Goal: Transaction & Acquisition: Obtain resource

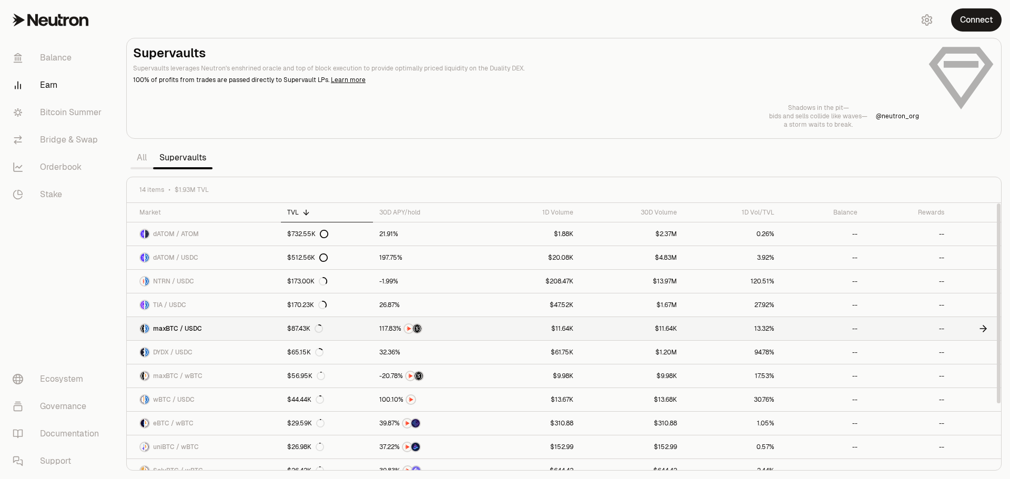
click at [182, 328] on span "maxBTC / USDC" at bounding box center [177, 329] width 49 height 8
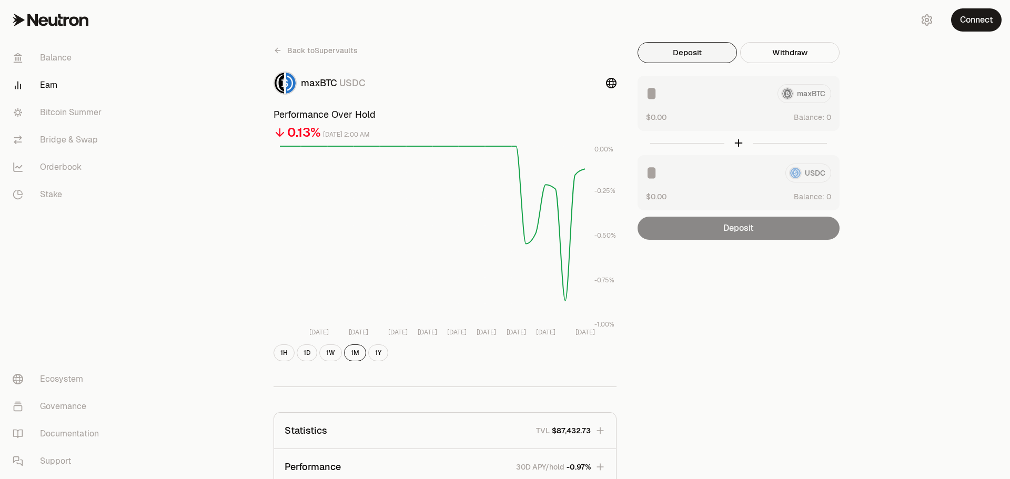
click at [683, 56] on button "Deposit" at bounding box center [687, 52] width 99 height 21
click at [698, 52] on button "Deposit" at bounding box center [687, 52] width 99 height 21
click at [979, 22] on button "Connect" at bounding box center [976, 19] width 51 height 23
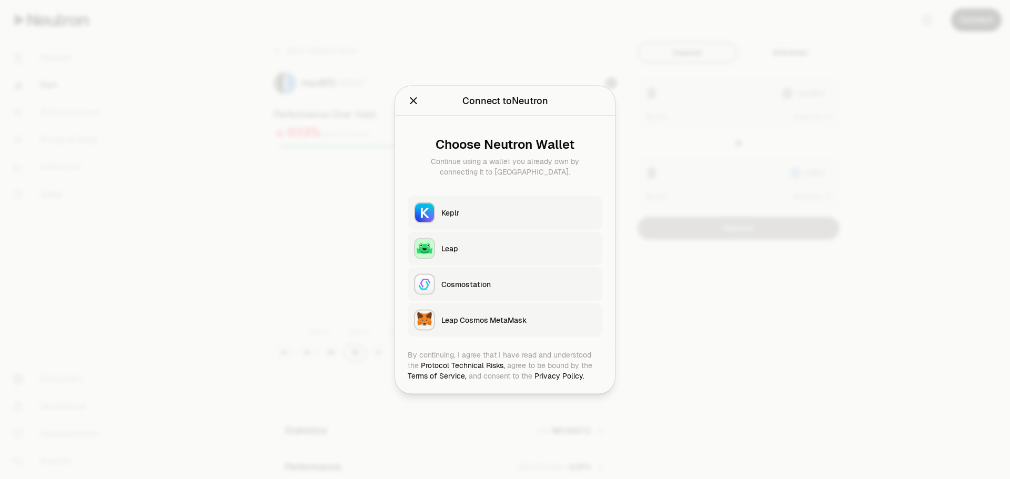
click at [457, 214] on div "Keplr" at bounding box center [518, 212] width 155 height 11
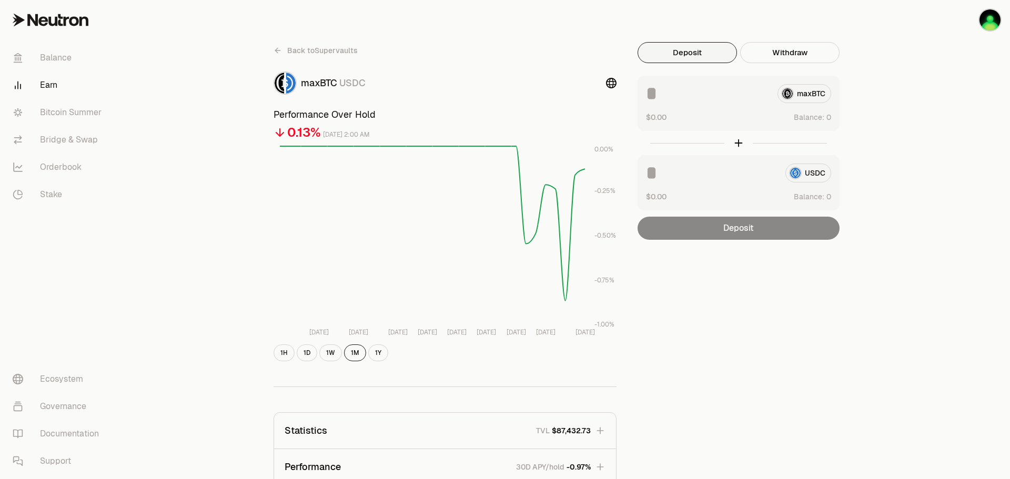
click at [686, 57] on button "Deposit" at bounding box center [687, 52] width 99 height 21
click at [695, 54] on button "Deposit" at bounding box center [687, 52] width 99 height 21
click at [812, 94] on div "maxBTC" at bounding box center [738, 93] width 185 height 19
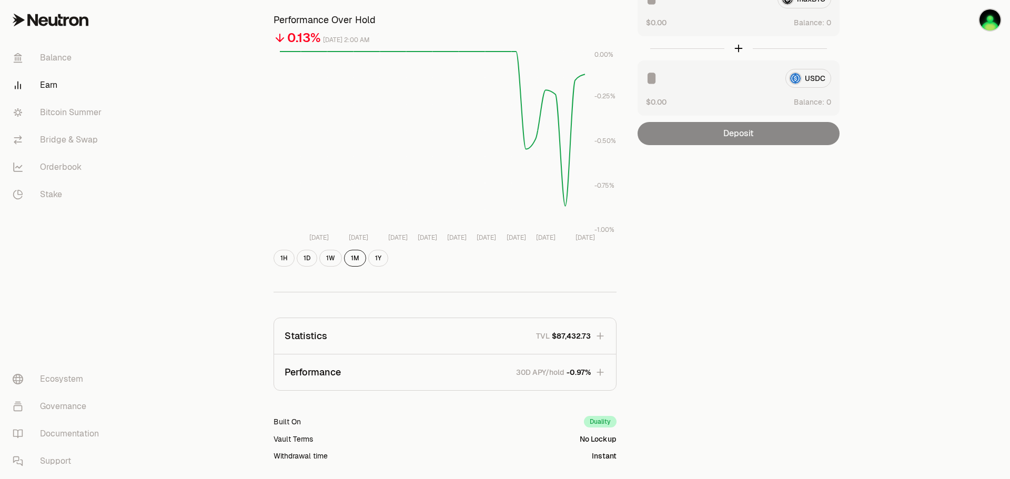
scroll to position [105, 0]
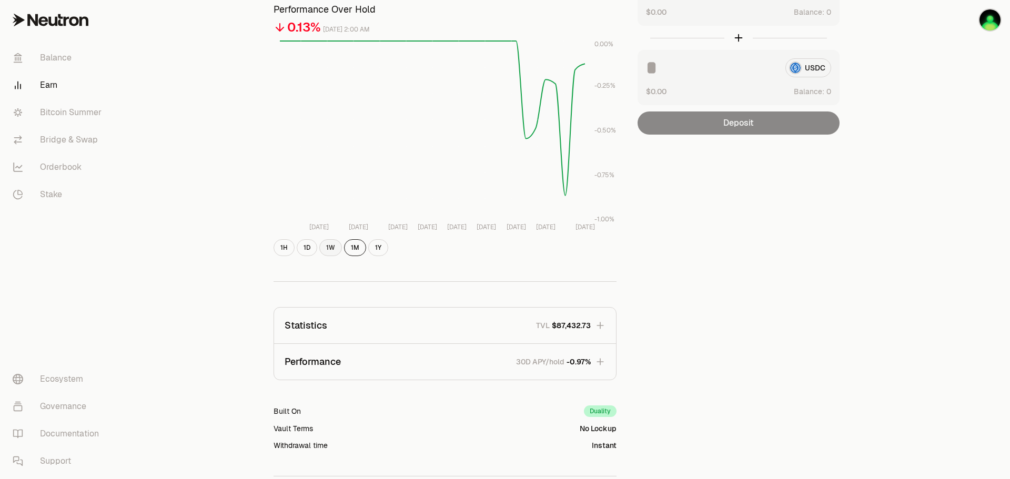
click at [331, 253] on button "1W" at bounding box center [330, 247] width 23 height 17
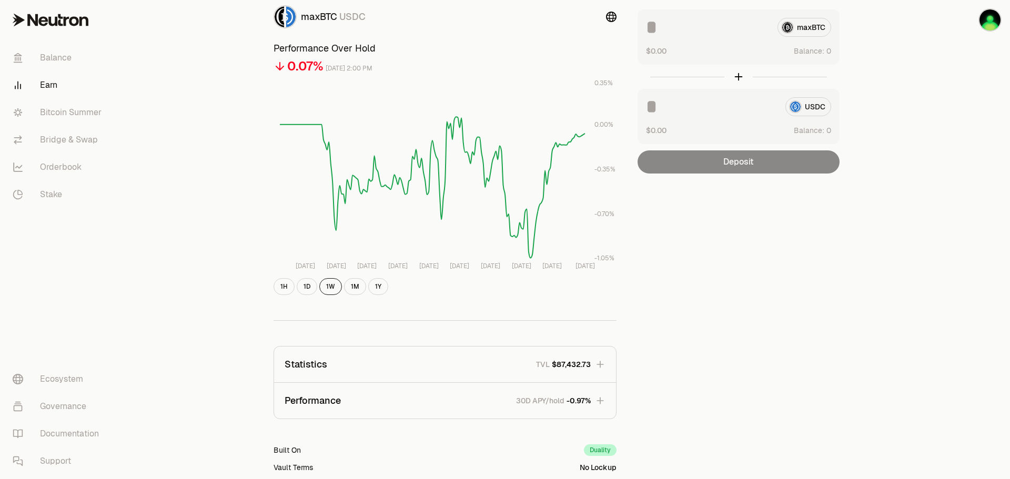
scroll to position [0, 0]
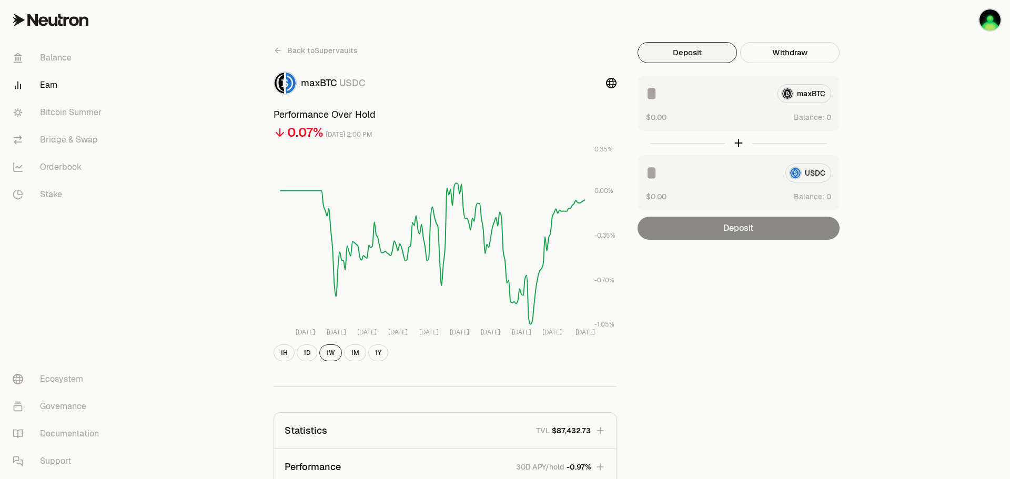
click at [320, 54] on span "Back to Supervaults" at bounding box center [322, 50] width 70 height 11
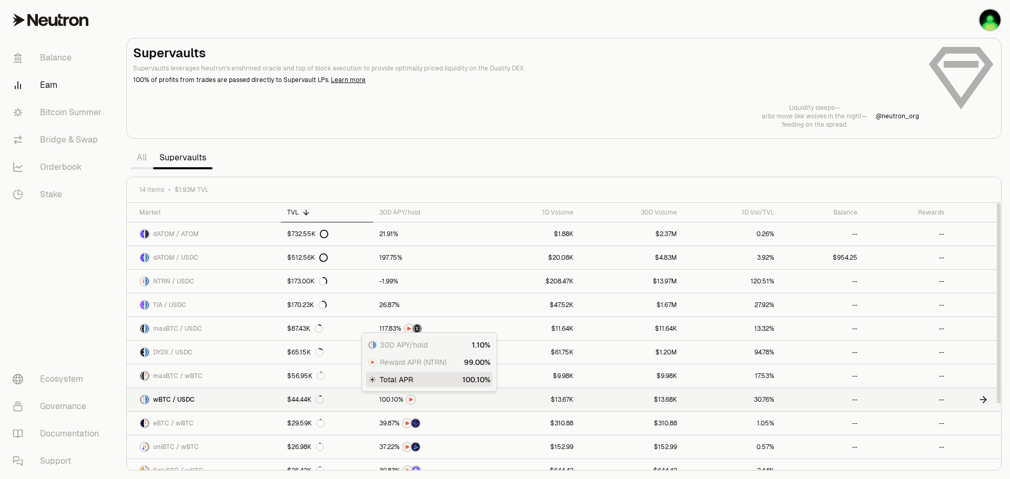
click at [384, 401] on span "0" at bounding box center [384, 400] width 4 height 8
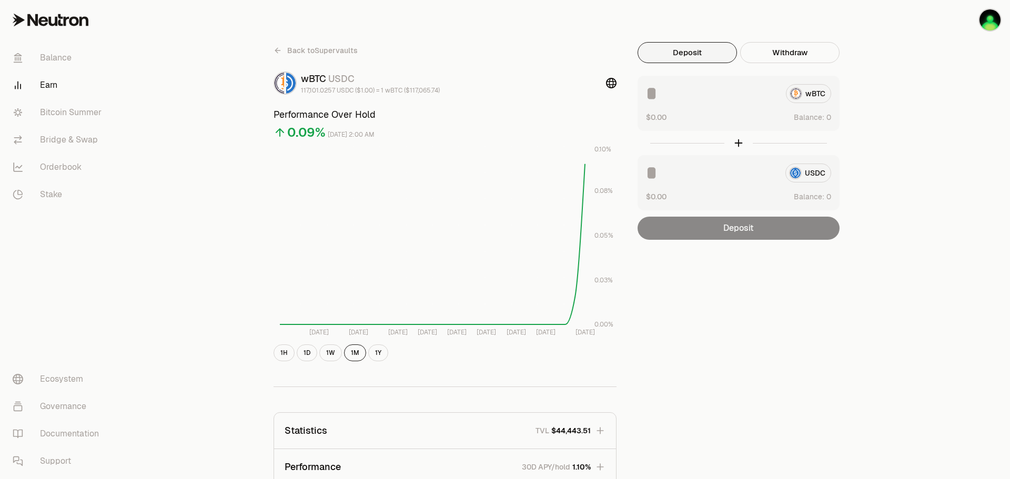
click at [291, 84] on img at bounding box center [290, 83] width 9 height 21
click at [611, 87] on icon at bounding box center [611, 83] width 11 height 11
